Goal: Task Accomplishment & Management: Complete application form

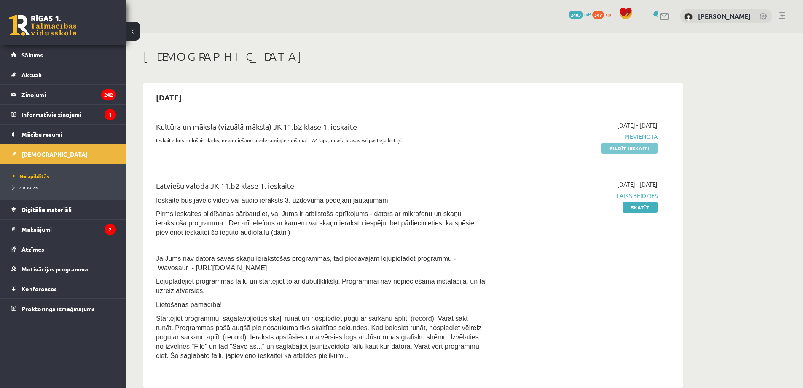
scroll to position [56, 0]
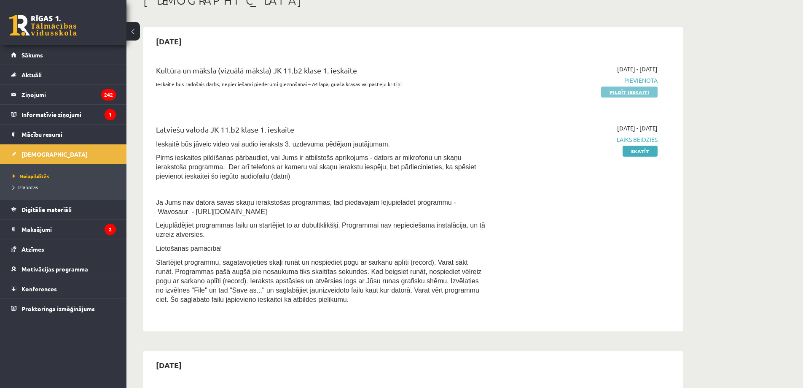
click at [644, 89] on link "Pildīt ieskaiti" at bounding box center [629, 91] width 57 height 11
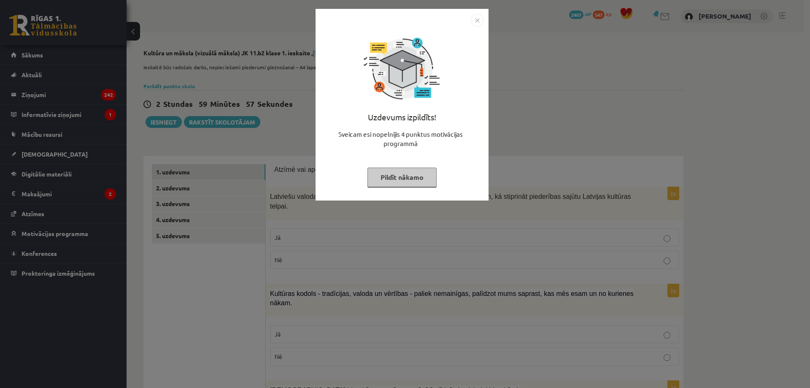
click at [483, 7] on div "Uzdevums izpildīts! Sveicam esi nopelnījis 4 punktus motivācijas programmā Pild…" at bounding box center [405, 194] width 810 height 388
click at [472, 19] on img "Close" at bounding box center [477, 20] width 13 height 13
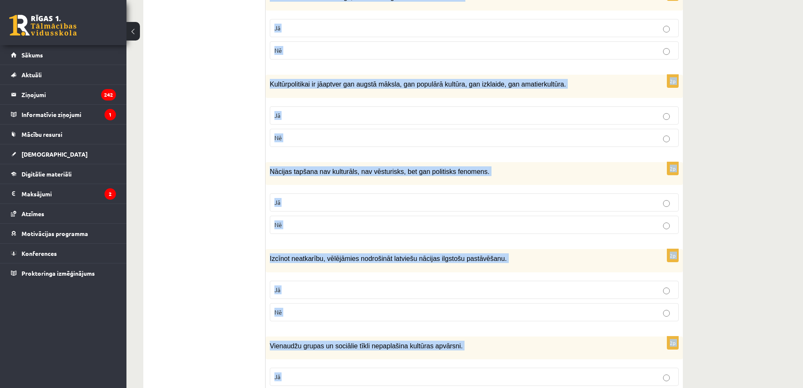
scroll to position [1133, 0]
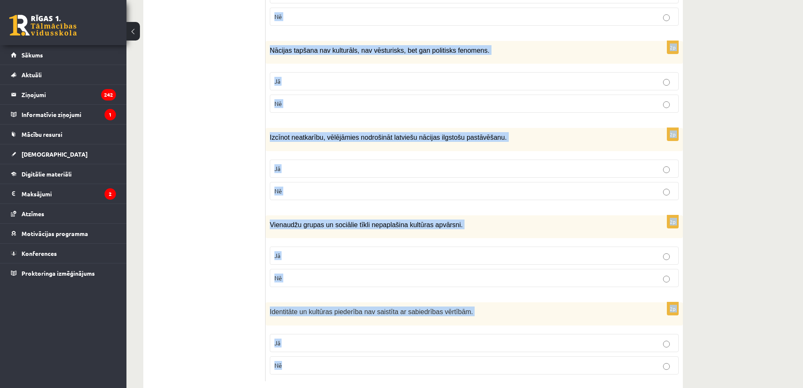
drag, startPoint x: 270, startPoint y: 168, endPoint x: 553, endPoint y: 348, distance: 335.5
copy form "Atzīmē vai apgalvojumi ir patiesi! 2p Latviešu valodas saglabāšana un attīstīša…"
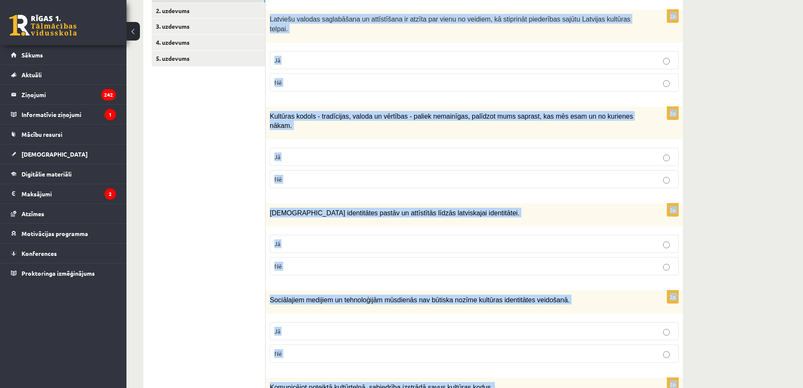
scroll to position [0, 0]
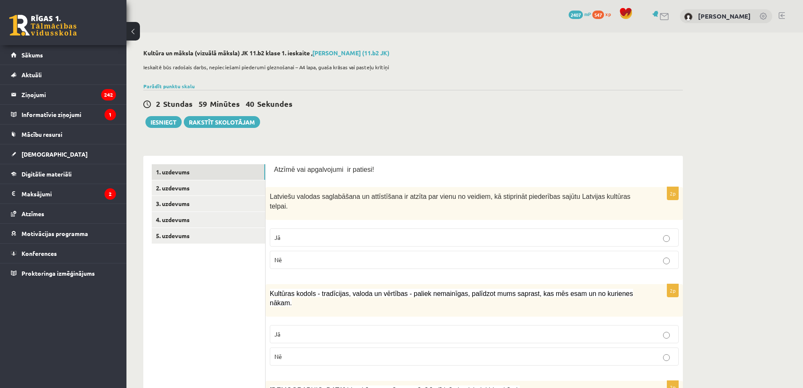
click at [314, 233] on p "Jā" at bounding box center [475, 237] width 400 height 9
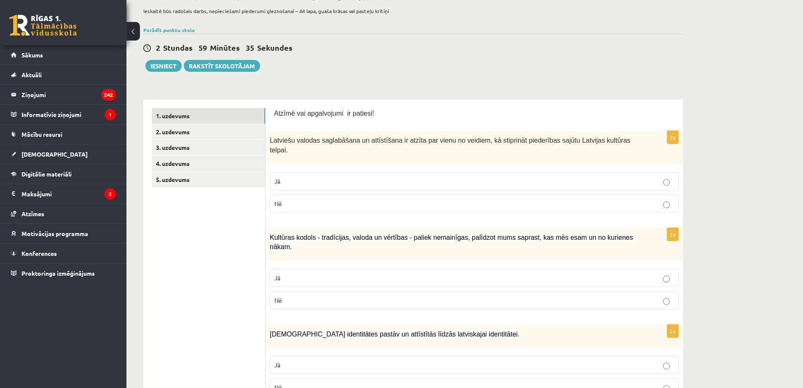
click at [307, 273] on p "Jā" at bounding box center [475, 277] width 400 height 9
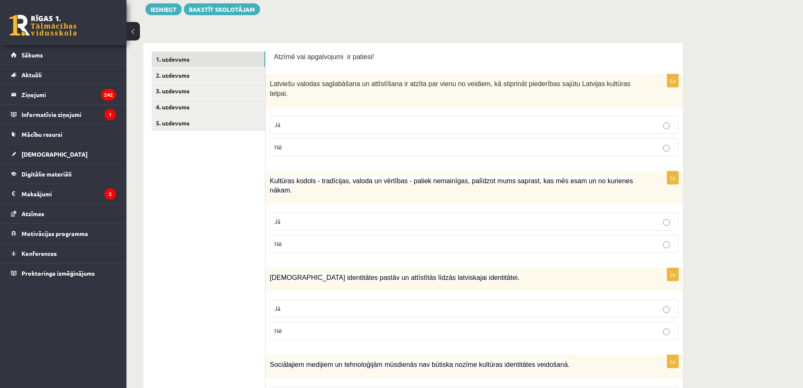
click at [294, 304] on p "Jā" at bounding box center [475, 308] width 400 height 9
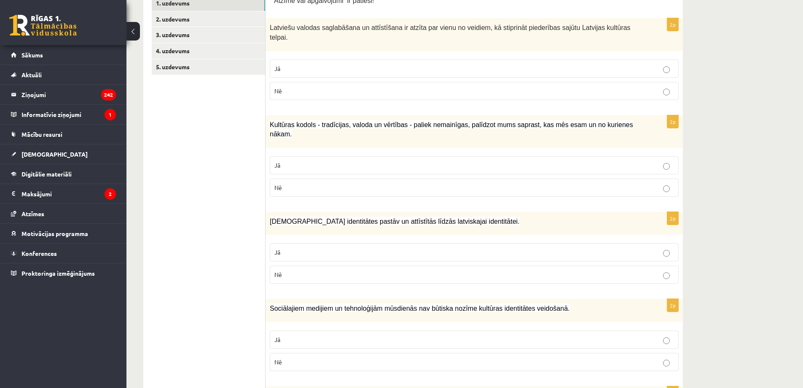
drag, startPoint x: 292, startPoint y: 314, endPoint x: 296, endPoint y: 321, distance: 8.5
click at [296, 330] on label "Jā" at bounding box center [474, 339] width 409 height 18
click at [291, 357] on p "Nē" at bounding box center [475, 361] width 400 height 9
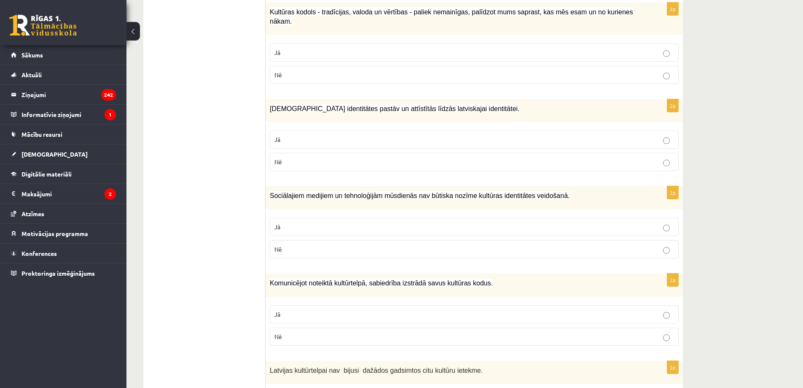
click at [312, 310] on p "Jā" at bounding box center [475, 314] width 400 height 9
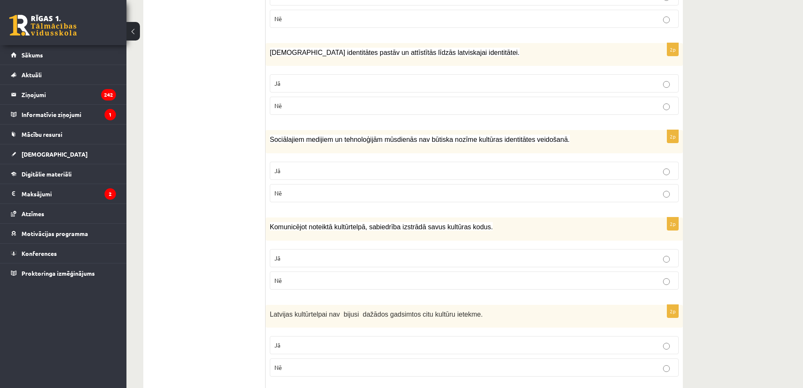
scroll to position [394, 0]
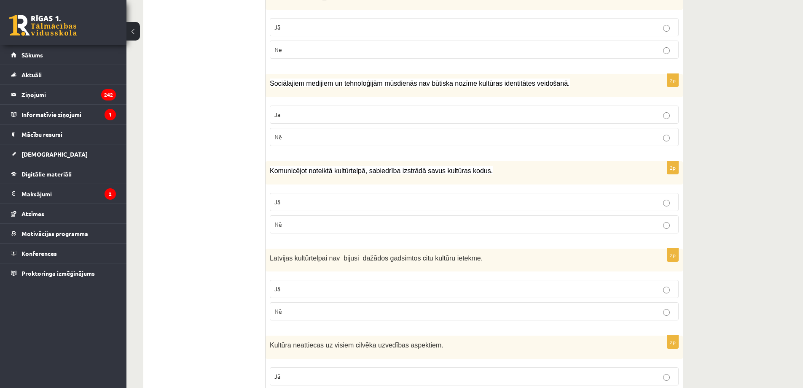
click at [352, 307] on p "Nē" at bounding box center [475, 311] width 400 height 9
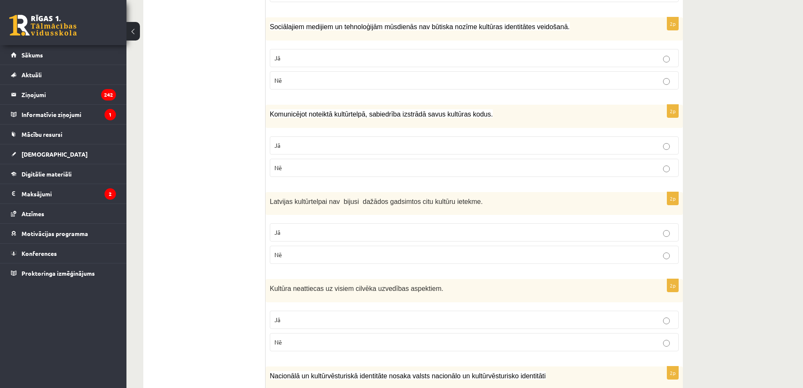
click at [301, 337] on p "Nē" at bounding box center [475, 341] width 400 height 9
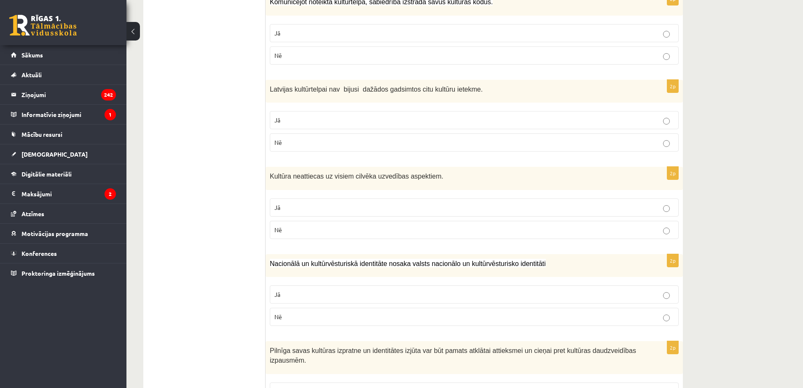
click at [306, 290] on p "Jā" at bounding box center [475, 294] width 400 height 9
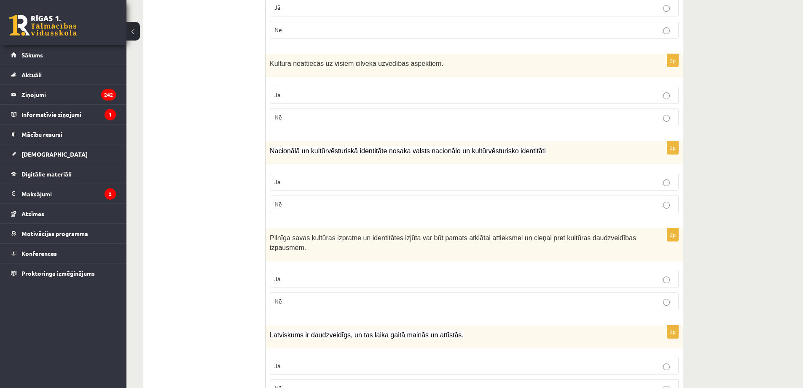
click at [299, 274] on p "Jā" at bounding box center [475, 278] width 400 height 9
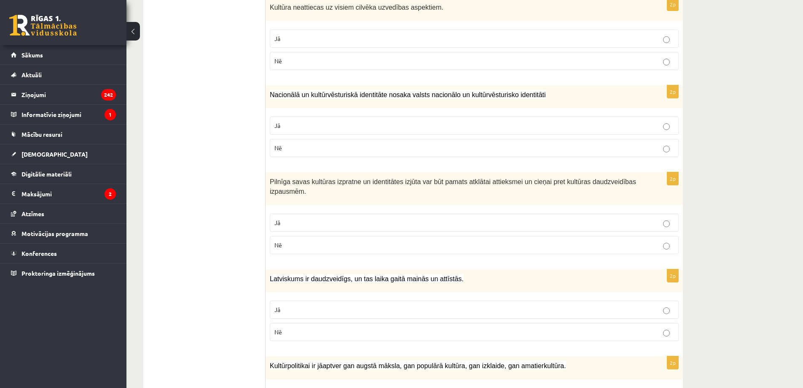
click at [302, 300] on label "Jā" at bounding box center [474, 309] width 409 height 18
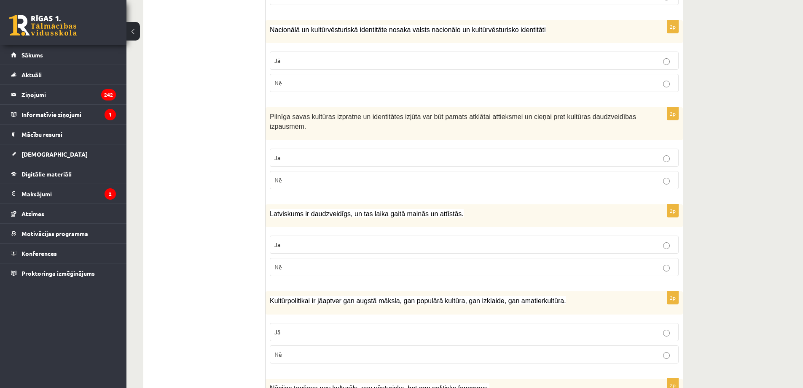
scroll to position [852, 0]
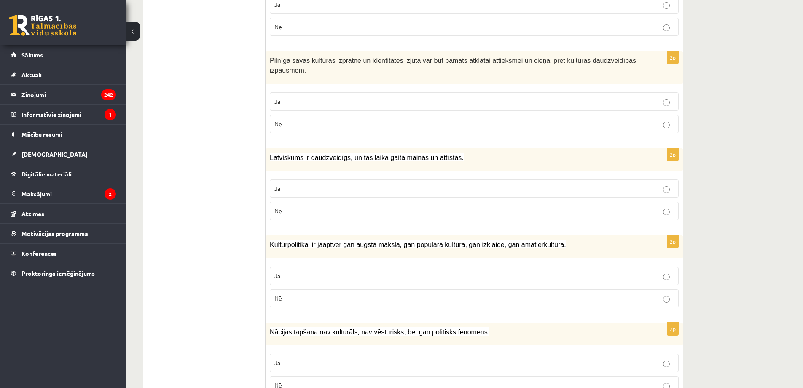
click at [284, 271] on p "Jā" at bounding box center [475, 275] width 400 height 9
click at [276, 381] on span "Nē" at bounding box center [279, 385] width 8 height 8
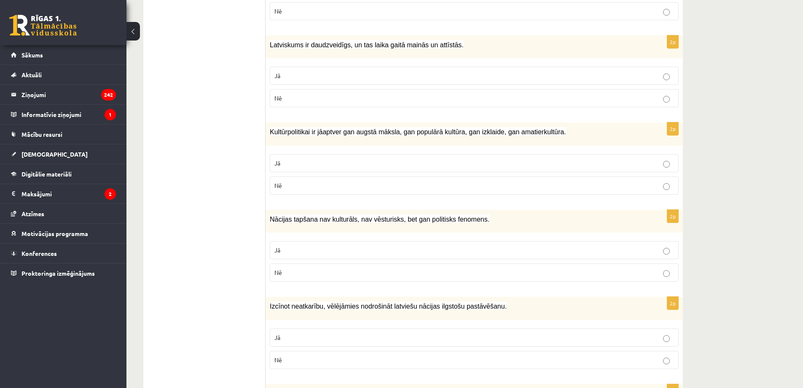
click at [297, 333] on p "Jā" at bounding box center [475, 337] width 400 height 9
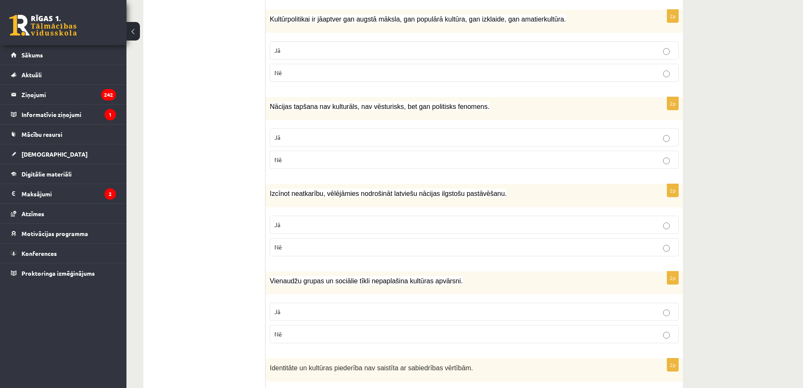
scroll to position [1133, 0]
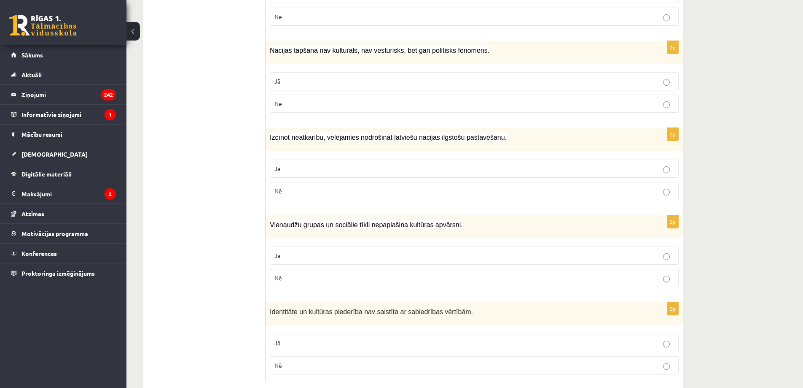
click at [306, 273] on p "Nē" at bounding box center [475, 277] width 400 height 9
click at [283, 361] on p "Nē" at bounding box center [475, 365] width 400 height 9
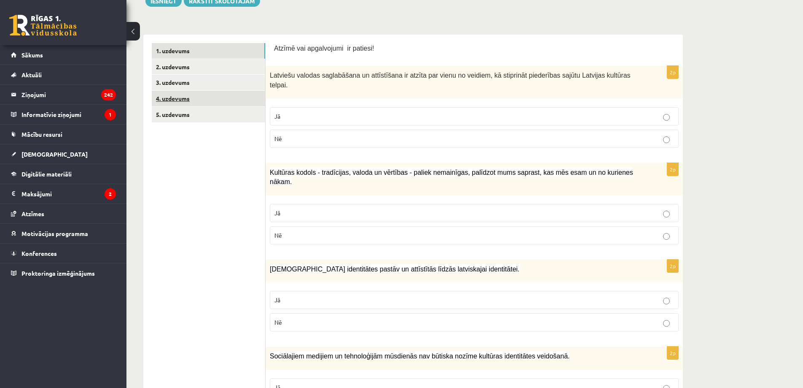
scroll to position [0, 0]
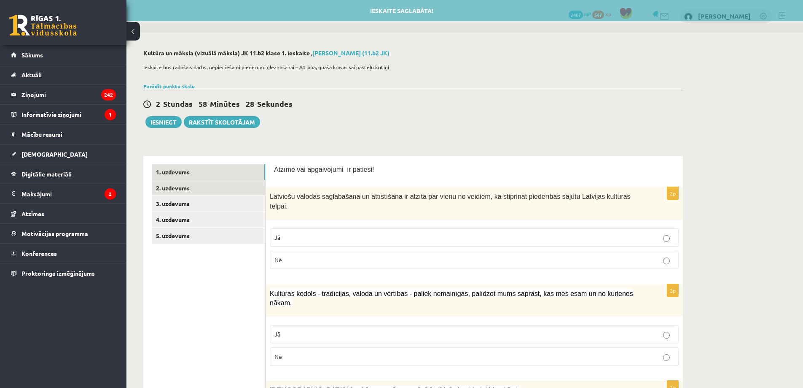
click at [190, 186] on link "2. uzdevums" at bounding box center [208, 188] width 113 height 16
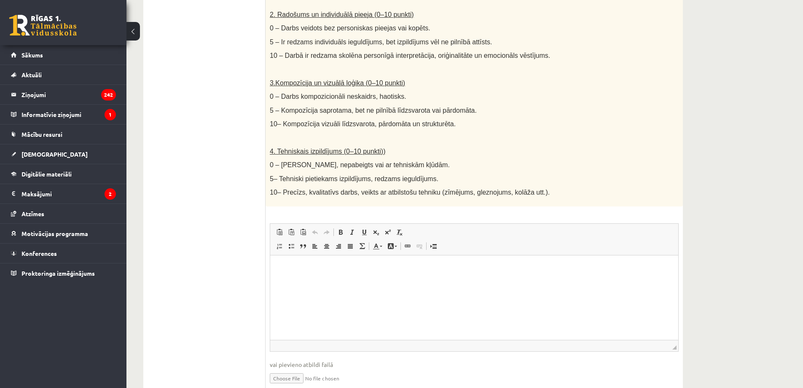
scroll to position [140, 0]
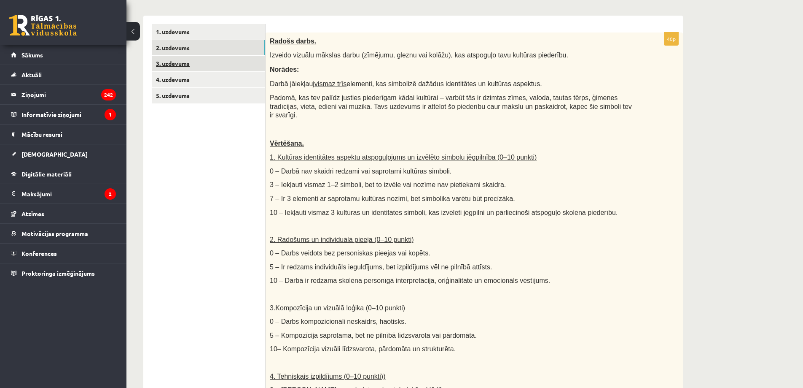
click at [186, 61] on link "3. uzdevums" at bounding box center [208, 64] width 113 height 16
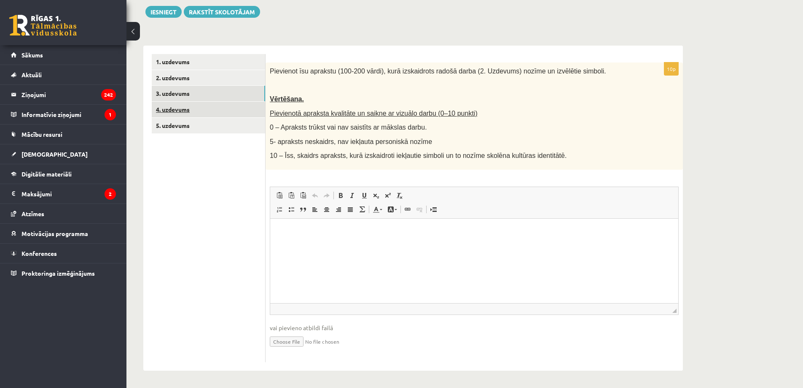
scroll to position [0, 0]
click at [188, 110] on link "4. uzdevums" at bounding box center [208, 110] width 113 height 16
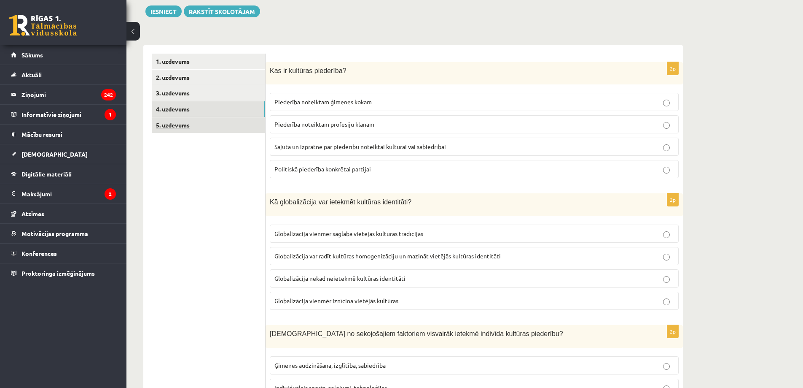
click at [210, 124] on link "5. uzdevums" at bounding box center [208, 125] width 113 height 16
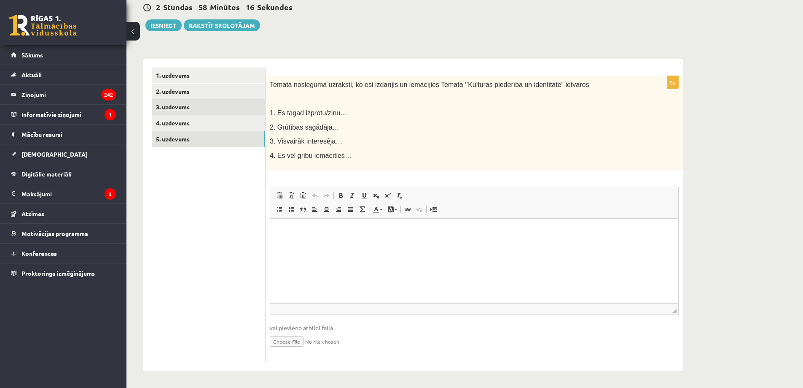
click at [181, 106] on link "3. uzdevums" at bounding box center [208, 107] width 113 height 16
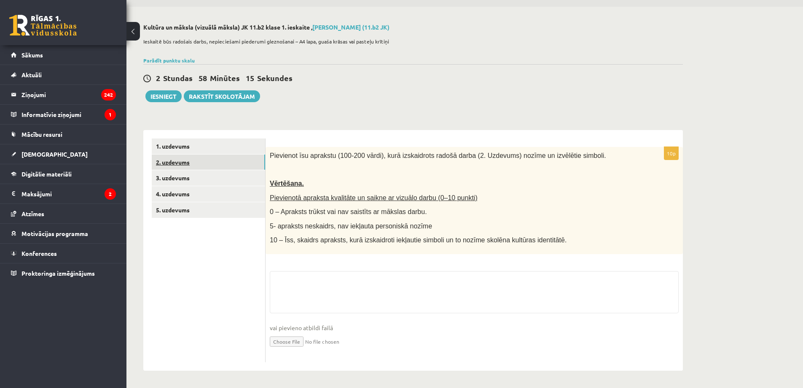
click at [193, 159] on link "2. uzdevums" at bounding box center [208, 162] width 113 height 16
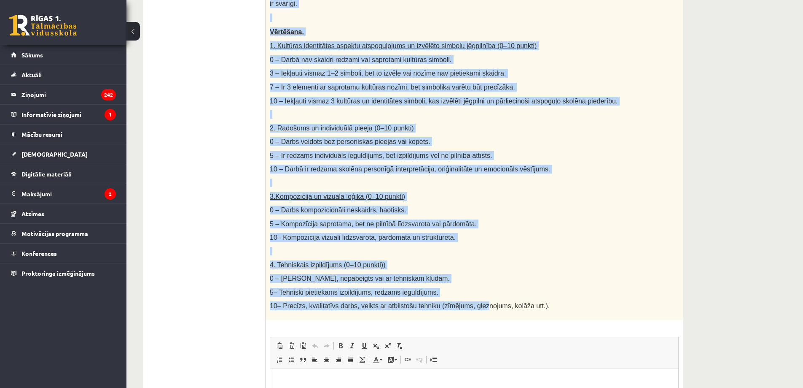
scroll to position [308, 0]
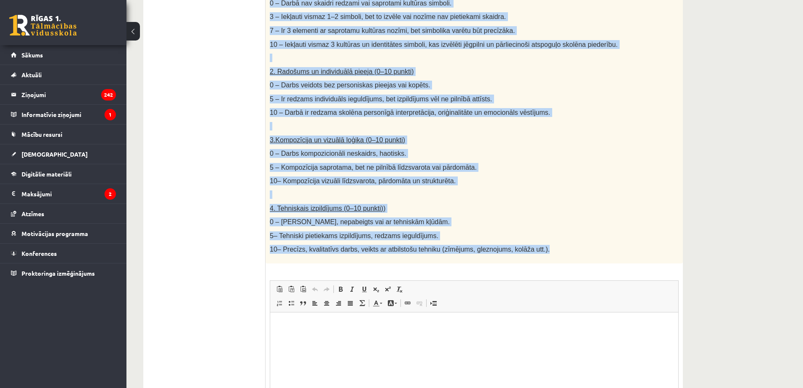
drag, startPoint x: 270, startPoint y: 149, endPoint x: 529, endPoint y: 245, distance: 276.4
click at [529, 245] on div "Radošs darbs. Izveido vizuālu mākslas darbu (zīmējumu, gleznu vai kolāžu), kas …" at bounding box center [475, 64] width 418 height 399
copy div "Radošs darbs. Izveido vizuālu mākslas darbu (zīmējumu, gleznu vai kolāžu), kas …"
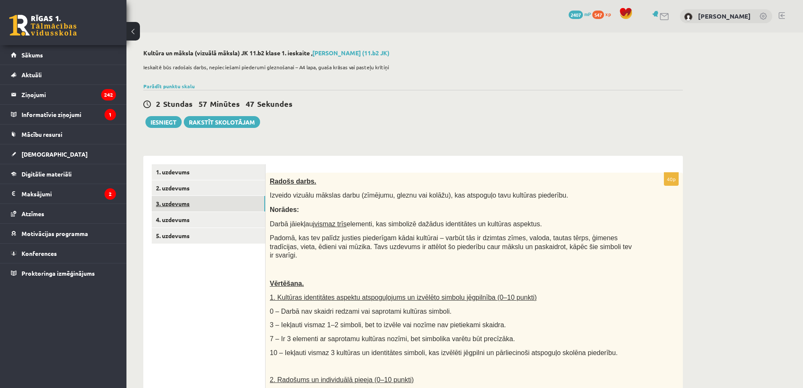
click at [185, 202] on link "3. uzdevums" at bounding box center [208, 204] width 113 height 16
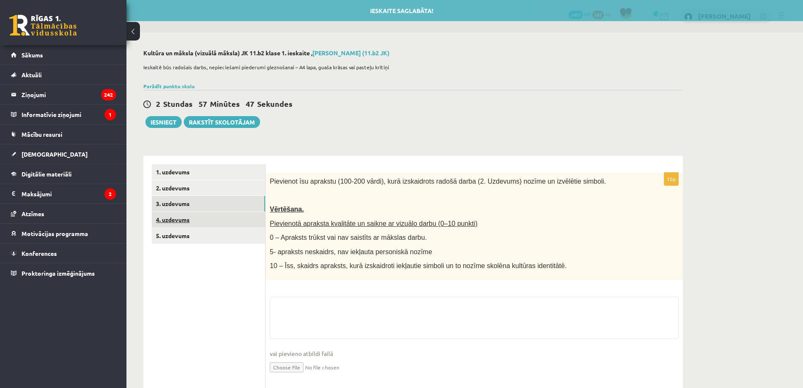
click at [179, 221] on link "4. uzdevums" at bounding box center [208, 220] width 113 height 16
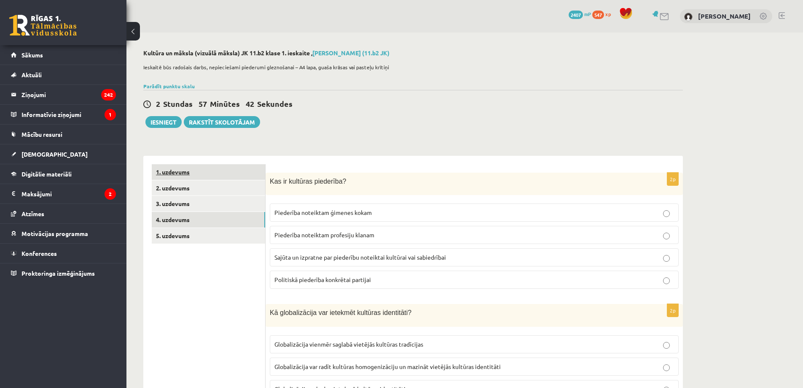
click at [191, 178] on link "1. uzdevums" at bounding box center [208, 172] width 113 height 16
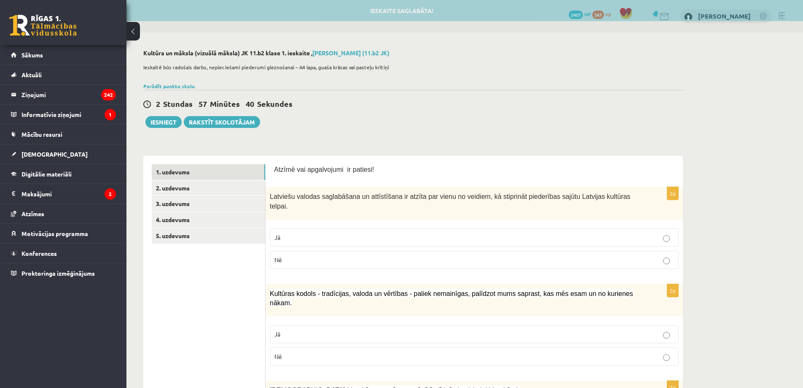
scroll to position [56, 0]
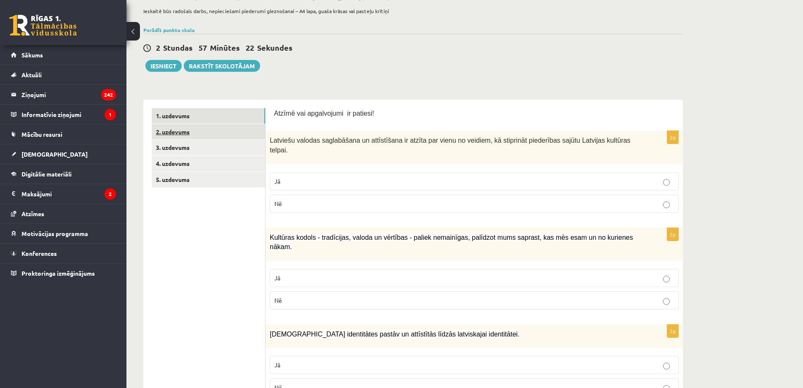
click at [202, 135] on link "2. uzdevums" at bounding box center [208, 132] width 113 height 16
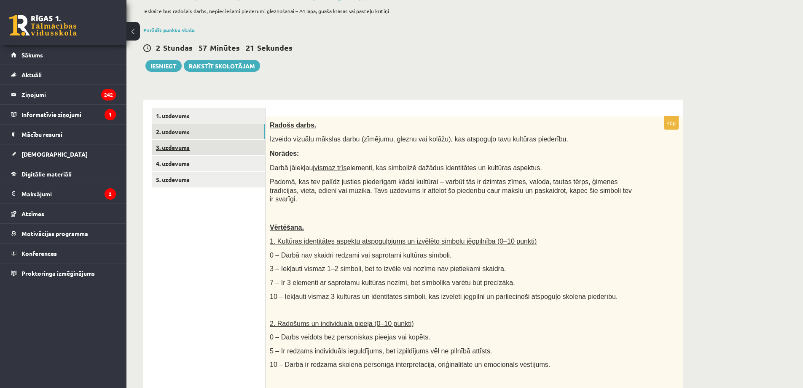
click at [193, 143] on link "3. uzdevums" at bounding box center [208, 148] width 113 height 16
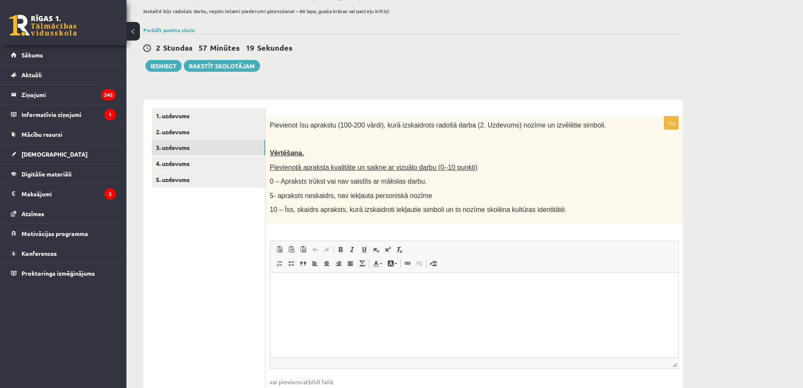
scroll to position [0, 0]
click at [222, 167] on link "4. uzdevums" at bounding box center [208, 164] width 113 height 16
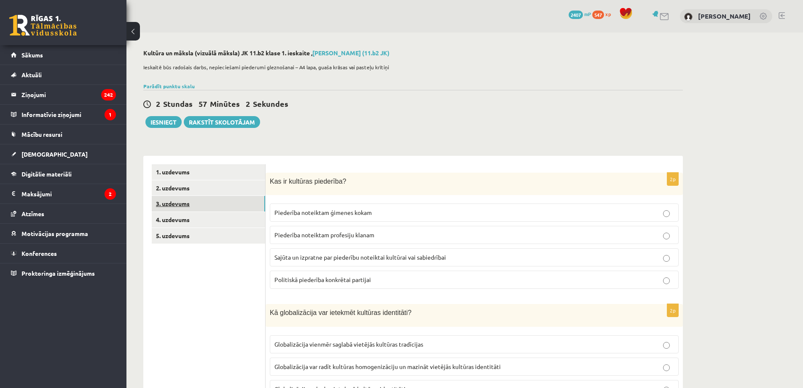
click at [189, 196] on link "3. uzdevums" at bounding box center [208, 204] width 113 height 16
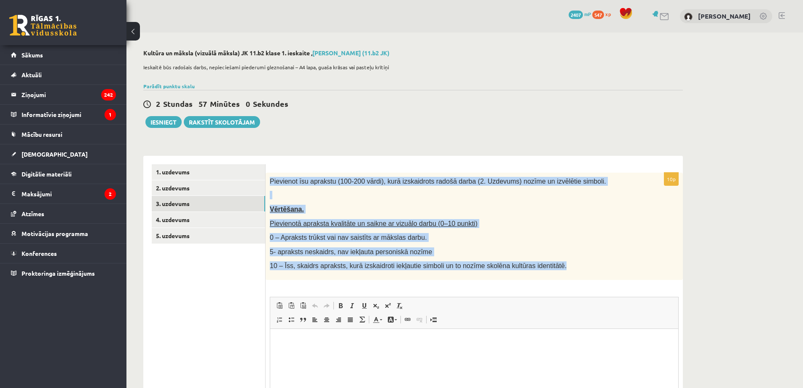
drag, startPoint x: 267, startPoint y: 180, endPoint x: 542, endPoint y: 270, distance: 289.8
click at [542, 270] on div "Pievienot īsu aprakstu (100-200 vārdi), kurā izskaidrots radošā darba (2. Uzdev…" at bounding box center [475, 226] width 418 height 107
copy div "Pievienot īsu aprakstu (100-200 vārdi), kurā izskaidrots radošā darba (2. Uzdev…"
click at [191, 190] on link "2. uzdevums" at bounding box center [208, 188] width 113 height 16
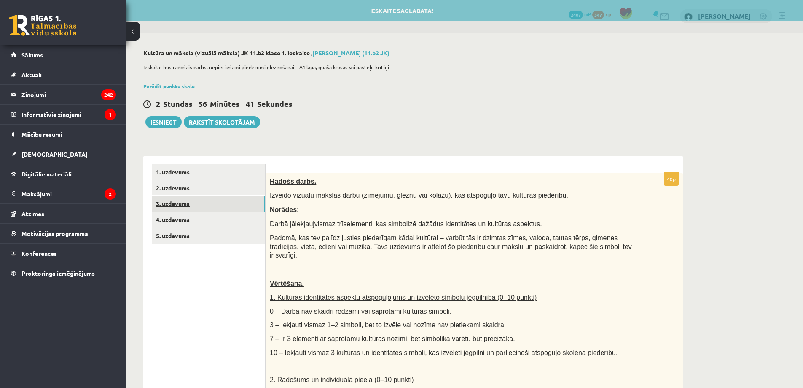
click at [182, 209] on link "3. uzdevums" at bounding box center [208, 204] width 113 height 16
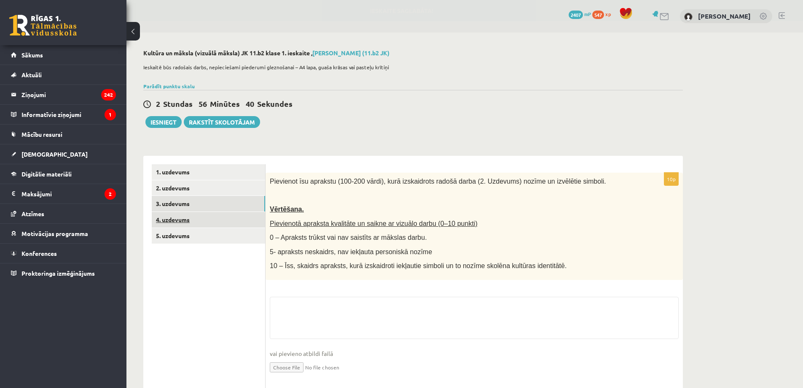
drag, startPoint x: 179, startPoint y: 212, endPoint x: 175, endPoint y: 217, distance: 6.1
click at [178, 213] on ul "1. uzdevums 2. uzdevums 3. uzdevums 4. uzdevums 5. uzdevums" at bounding box center [209, 276] width 114 height 224
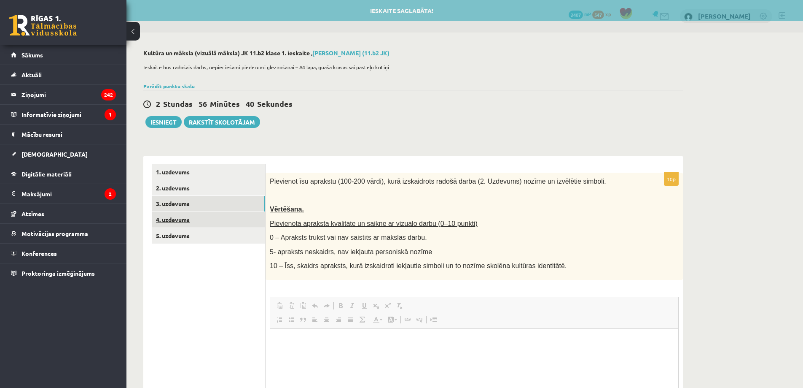
click at [174, 218] on link "4. uzdevums" at bounding box center [208, 220] width 113 height 16
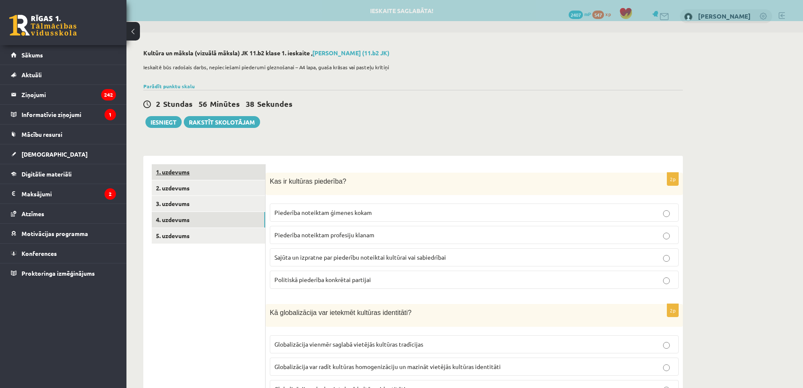
click at [194, 174] on link "1. uzdevums" at bounding box center [208, 172] width 113 height 16
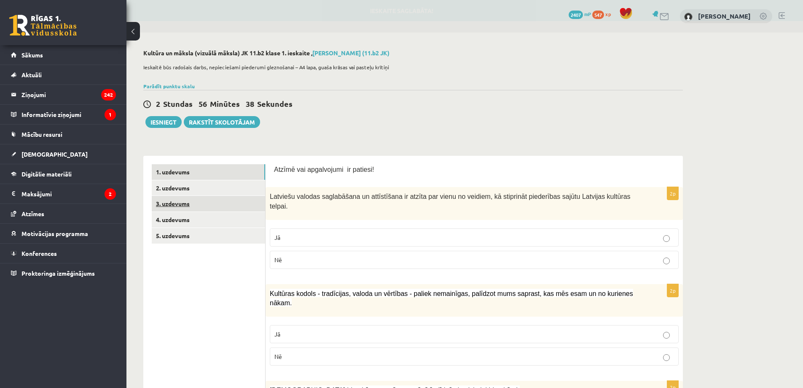
click at [177, 207] on link "3. uzdevums" at bounding box center [208, 204] width 113 height 16
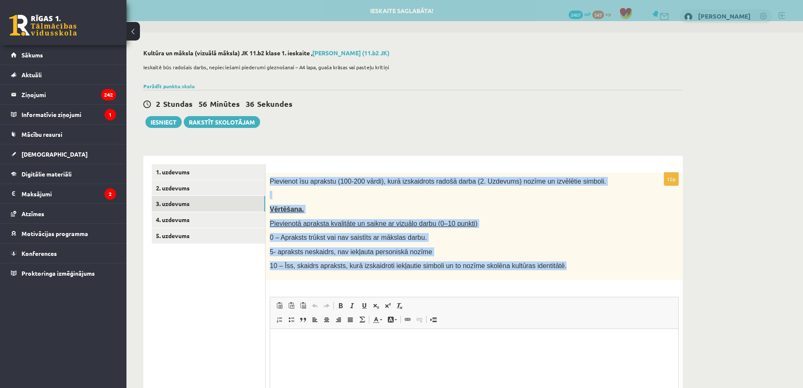
drag, startPoint x: 271, startPoint y: 181, endPoint x: 546, endPoint y: 277, distance: 290.7
click at [546, 277] on div "Pievienot īsu aprakstu (100-200 vārdi), kurā izskaidrots radošā darba (2. Uzdev…" at bounding box center [475, 226] width 418 height 107
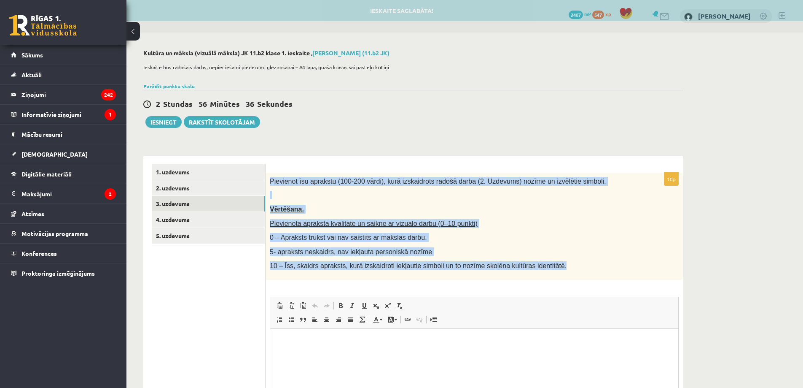
copy div "Pievienot īsu aprakstu (100-200 vārdi), kurā izskaidrots radošā darba (2. Uzdev…"
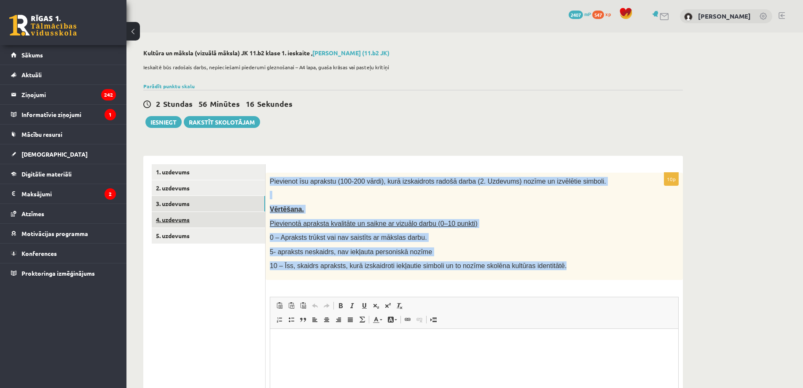
click at [179, 222] on link "4. uzdevums" at bounding box center [208, 220] width 113 height 16
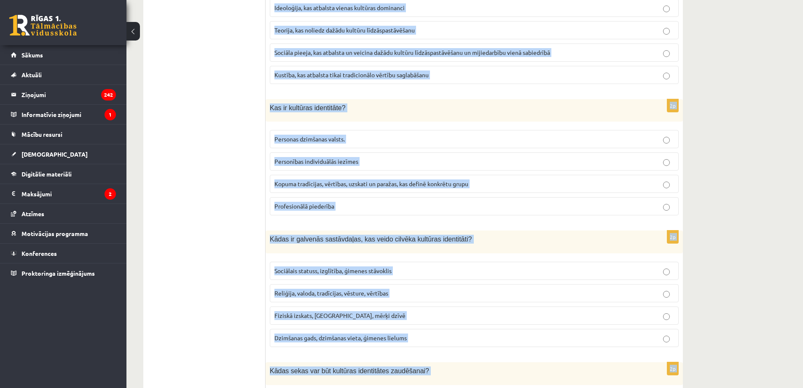
scroll to position [1118, 0]
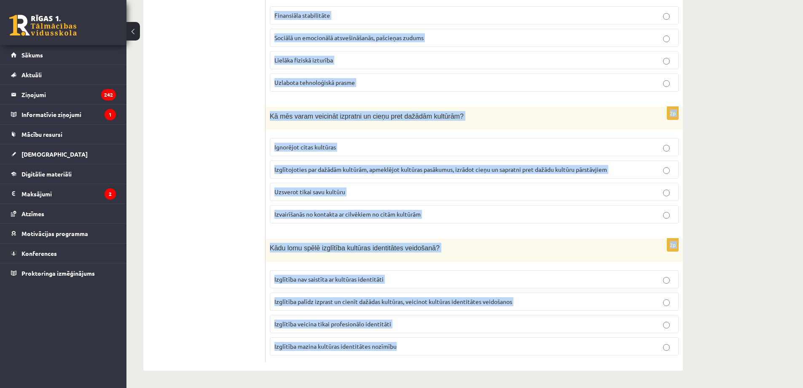
drag, startPoint x: 272, startPoint y: 182, endPoint x: 515, endPoint y: 342, distance: 290.1
copy form "Kas ir kultūras piederība? Piederība noteiktam ģimenes kokam Piederība noteikta…"
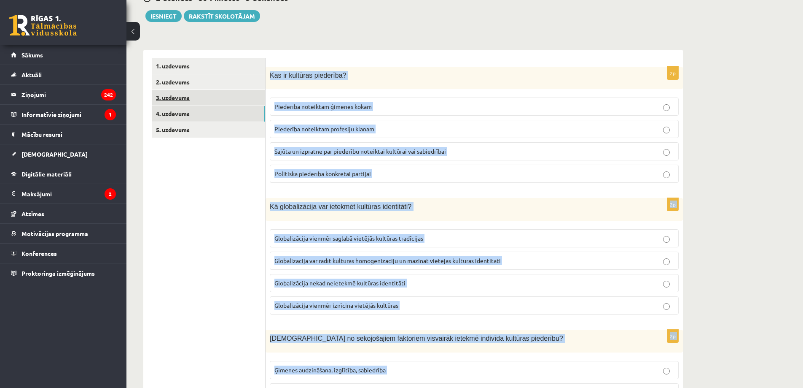
scroll to position [0, 0]
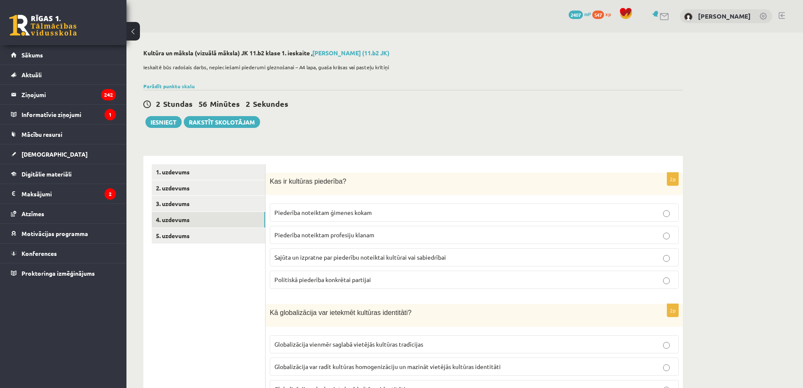
click at [322, 257] on span "Sajūta un izpratne par piederību noteiktai kultūrai vai sabiedrībai" at bounding box center [361, 257] width 172 height 8
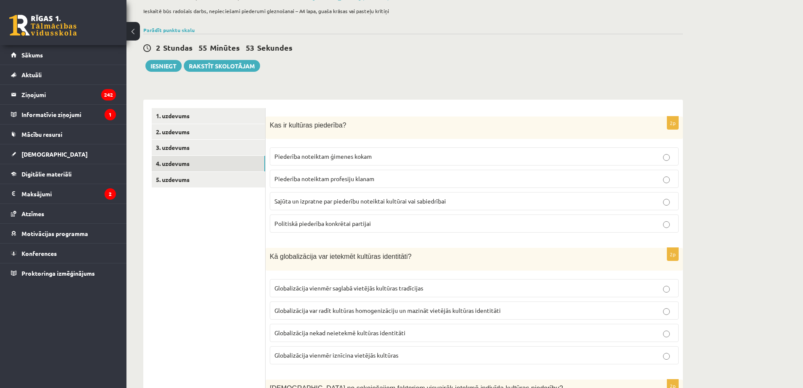
click at [324, 313] on span "Globalizācija var radīt kultūras homogenizāciju un mazināt vietējās kultūras id…" at bounding box center [388, 310] width 226 height 8
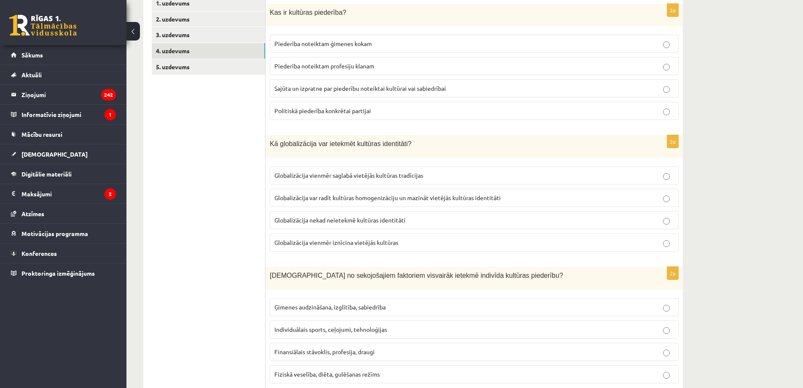
scroll to position [225, 0]
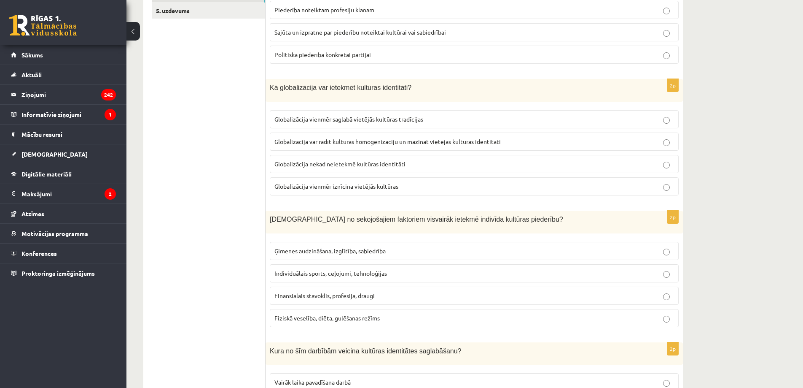
click at [334, 253] on span "Ģimenes audzināšana, izglītība, sabiedrība" at bounding box center [330, 251] width 111 height 8
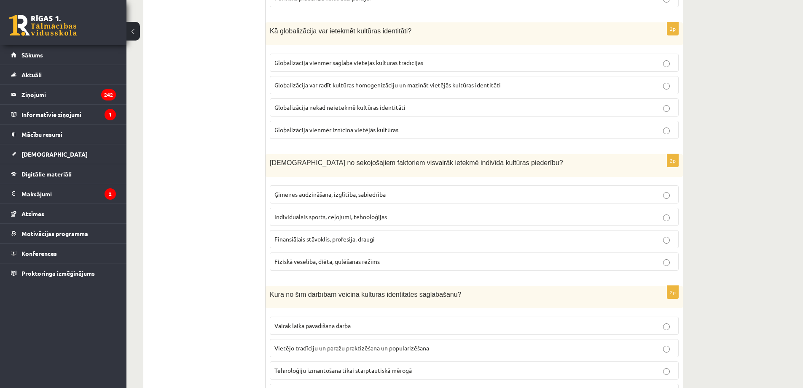
scroll to position [337, 0]
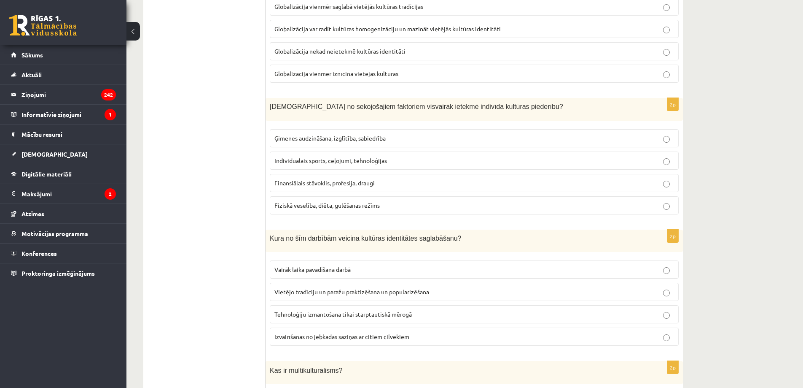
click at [293, 290] on span "Vietējo tradīciju un paražu praktizēšana un popularizēšana" at bounding box center [352, 292] width 155 height 8
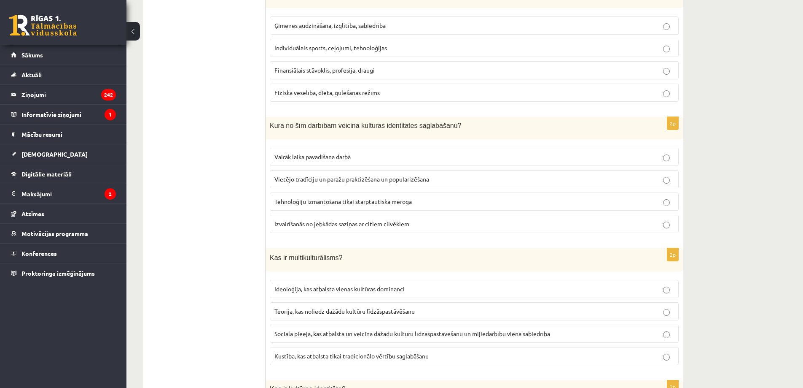
click at [283, 331] on span "Sociāla pieeja, kas atbalsta un veicina dažādu kultūru līdzāspastāvēšanu un mij…" at bounding box center [413, 333] width 276 height 8
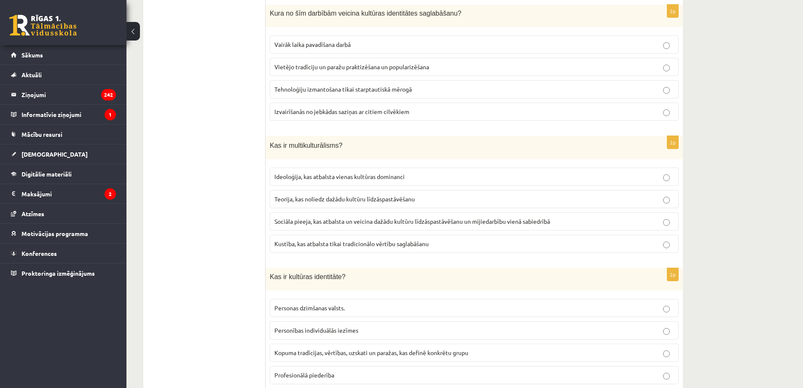
scroll to position [619, 0]
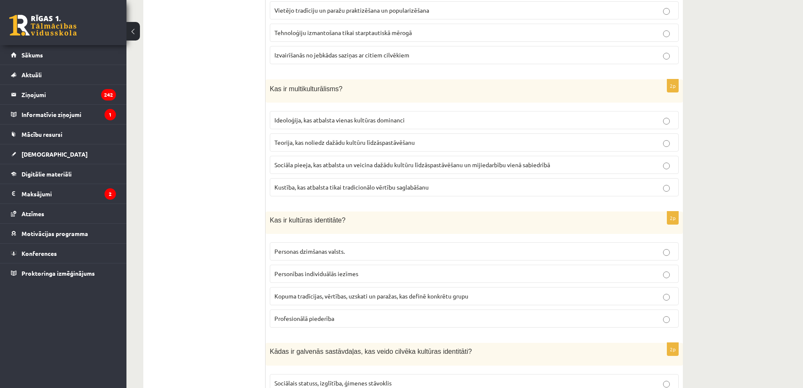
click at [308, 296] on span "Kopuma tradīcijas, vērtības, uzskati un paražas, kas definē konkrētu grupu" at bounding box center [372, 296] width 194 height 8
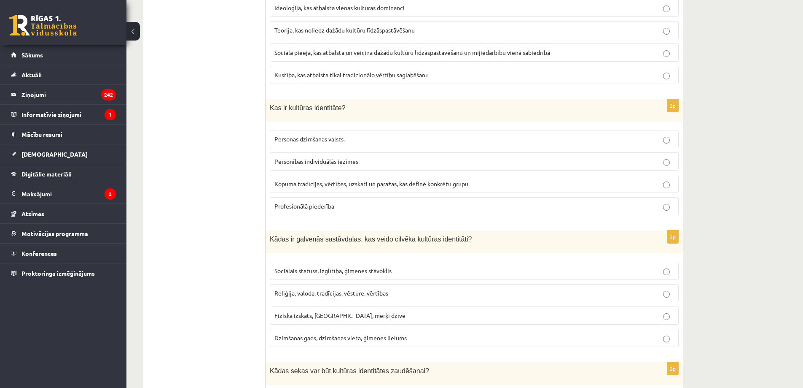
scroll to position [787, 0]
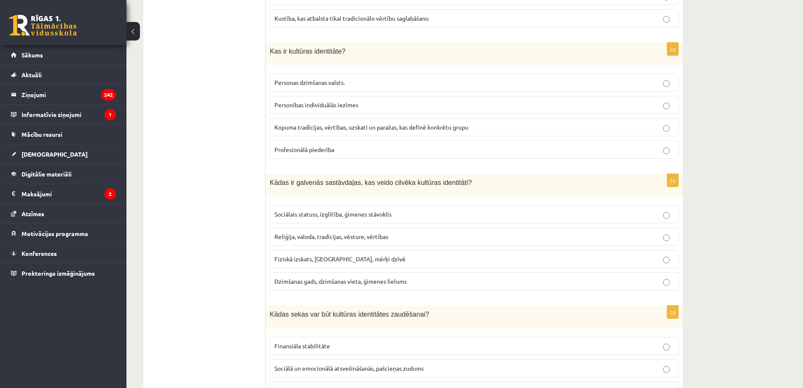
click at [303, 237] on span "Reliģija, valoda, tradīcijas, vēsture, vērtības" at bounding box center [332, 236] width 114 height 8
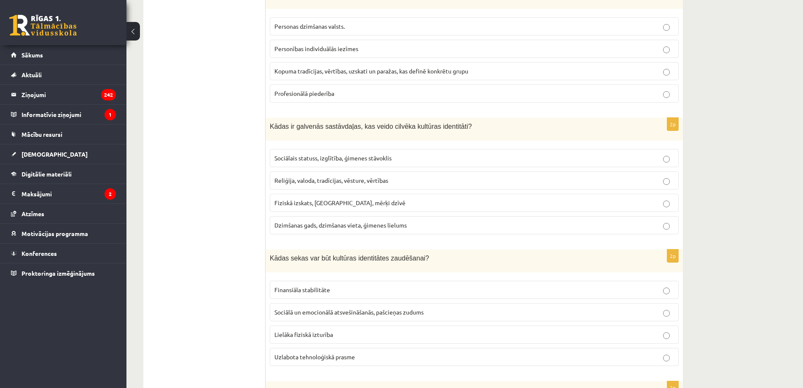
click at [325, 318] on label "Sociālā un emocionālā atsvešināšanās, pašcieņas zudums" at bounding box center [474, 312] width 409 height 18
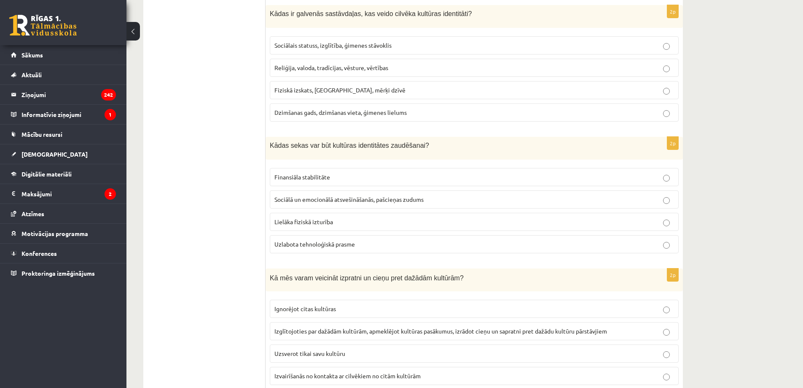
scroll to position [1068, 0]
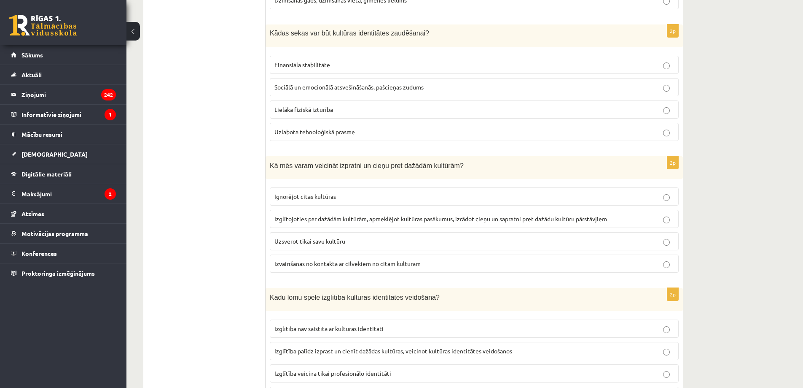
click at [337, 217] on span "Izglītojoties par dažādām kultūrām, apmeklējot kultūras pasākumus, izrādot cieņ…" at bounding box center [441, 219] width 333 height 8
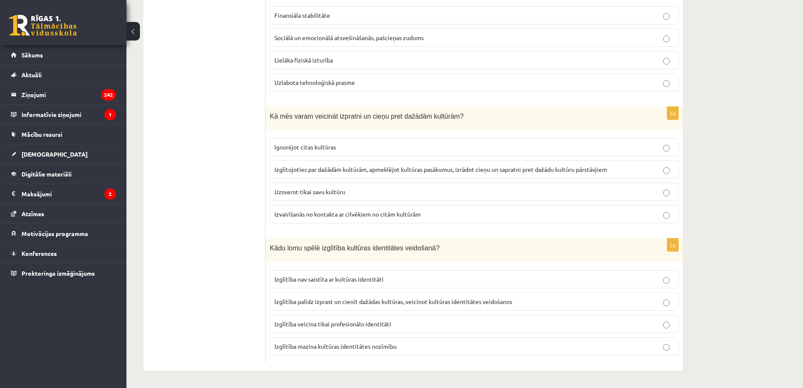
click at [318, 301] on span "Izglītība palīdz izprast un cienīt dažādas kultūras, veicinot kultūras identitā…" at bounding box center [394, 301] width 238 height 8
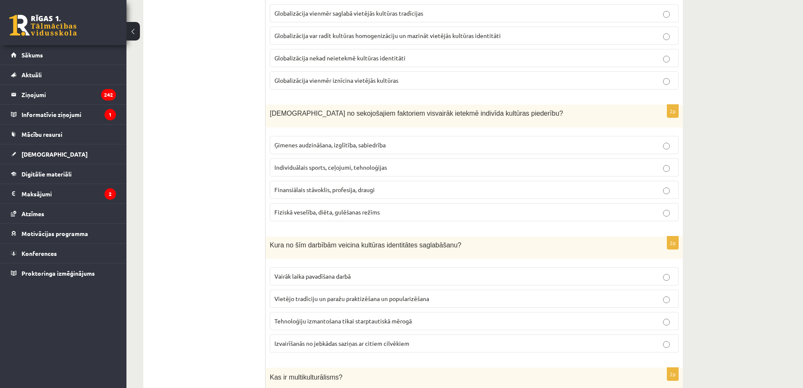
scroll to position [0, 0]
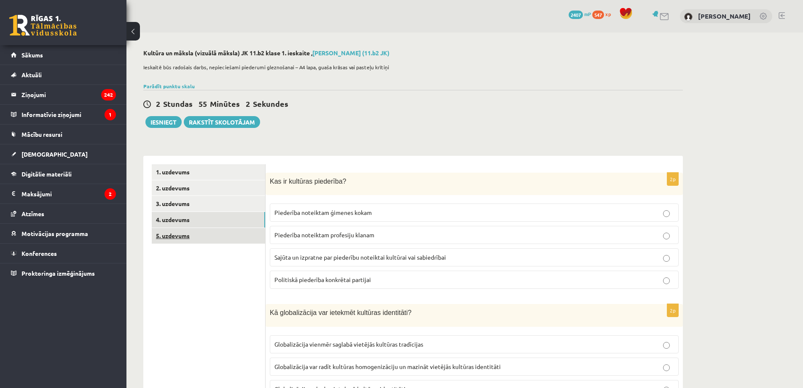
click at [185, 232] on link "5. uzdevums" at bounding box center [208, 236] width 113 height 16
